Goal: Task Accomplishment & Management: Manage account settings

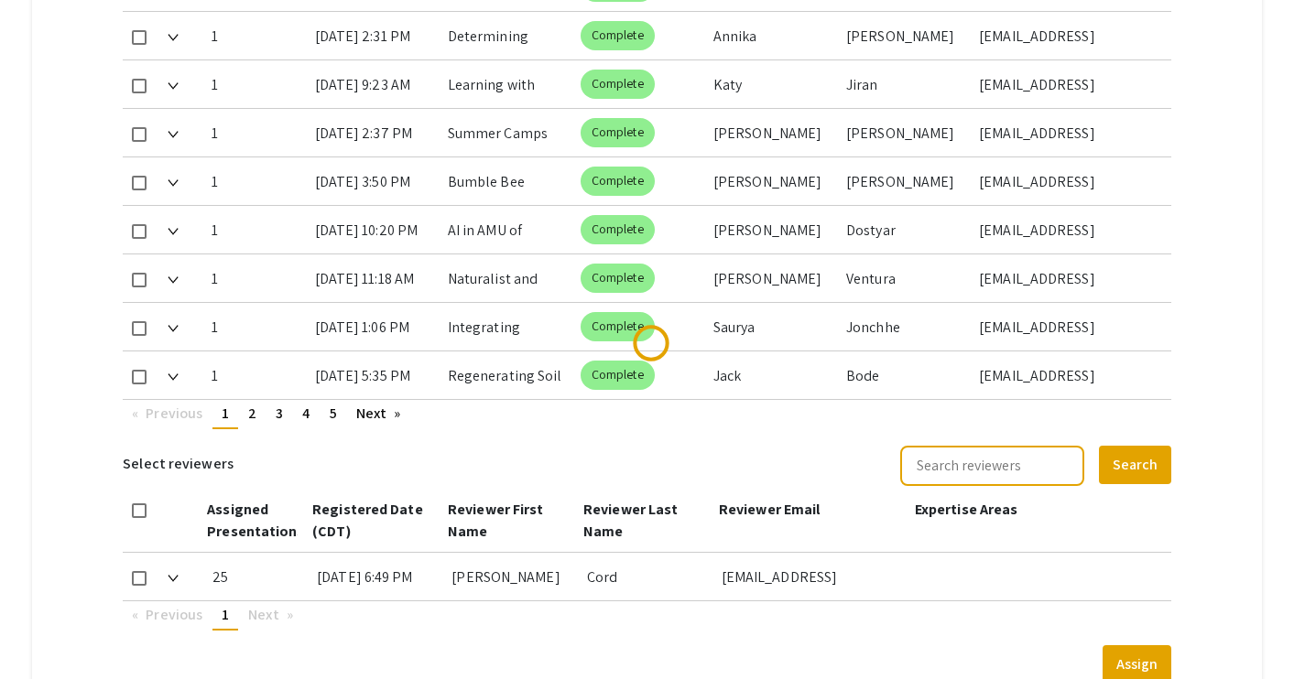
scroll to position [1196, 0]
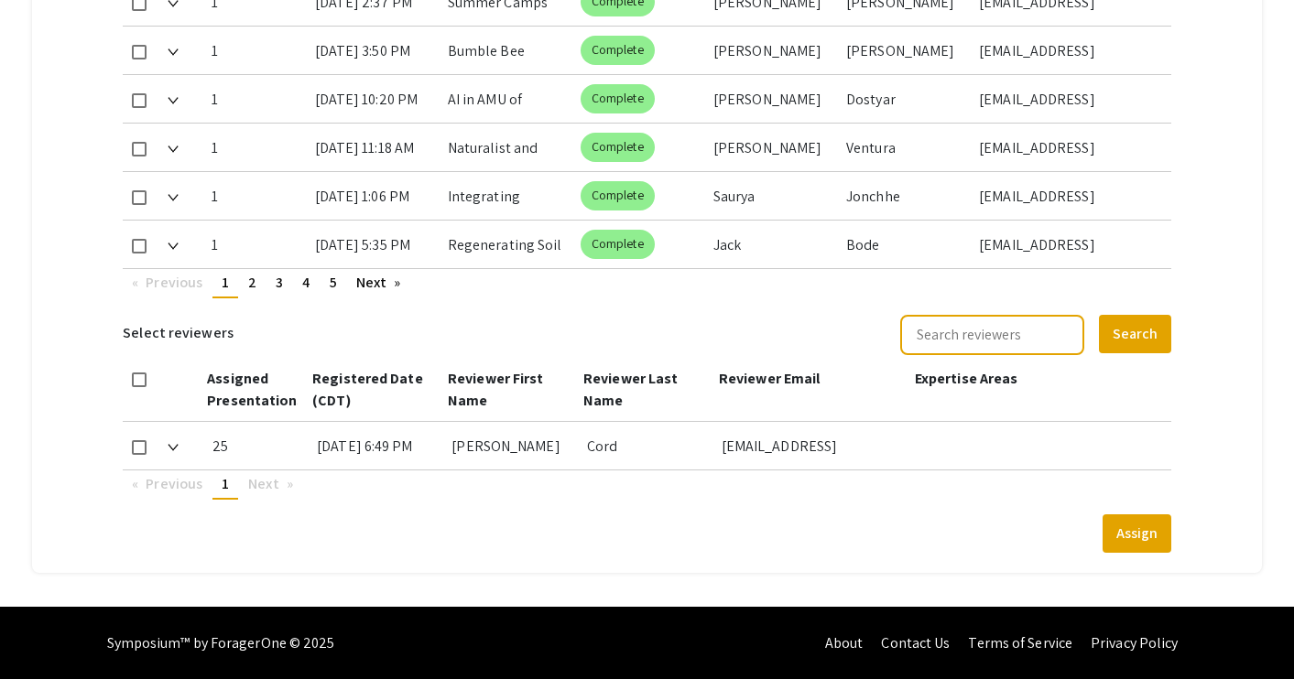
type input "[DATE]"
type input "11"
type input "59"
click at [327, 281] on link "page 5" at bounding box center [333, 282] width 26 height 27
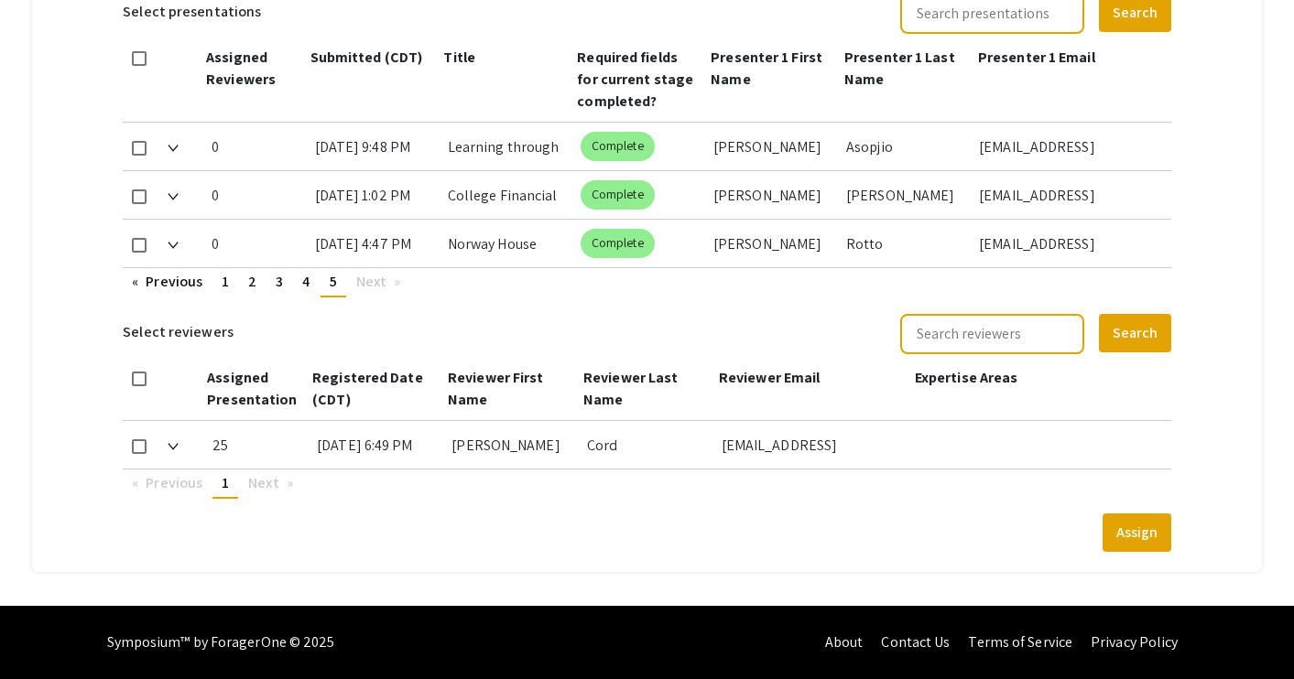
scroll to position [856, 0]
